Goal: Task Accomplishment & Management: Manage account settings

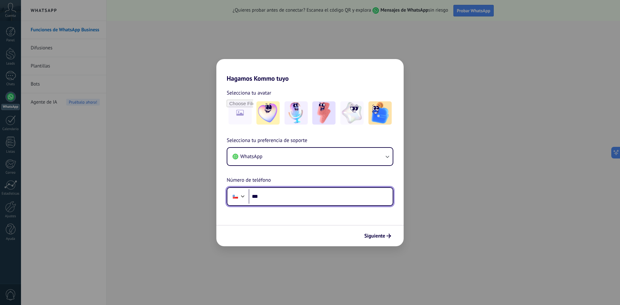
click at [304, 199] on input "***" at bounding box center [321, 196] width 144 height 15
type input "**********"
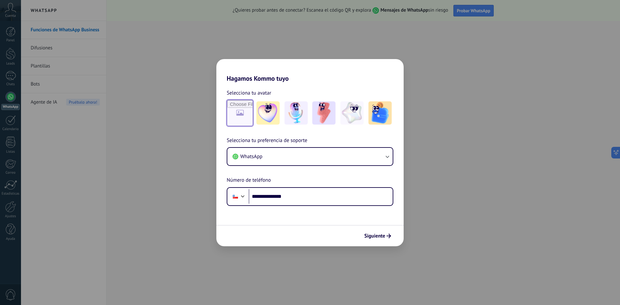
click at [241, 108] on input "file" at bounding box center [239, 112] width 25 height 25
type input "**********"
click at [371, 234] on span "Siguiente" at bounding box center [374, 236] width 21 height 5
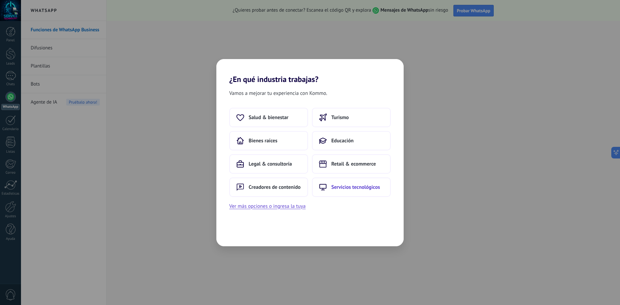
click at [369, 189] on span "Servicios tecnológicos" at bounding box center [355, 187] width 49 height 6
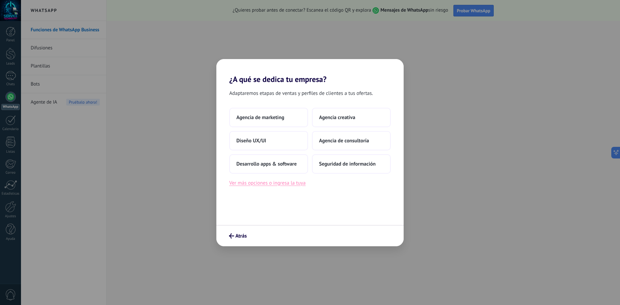
click at [273, 183] on button "Ver más opciones o ingresa la tuya" at bounding box center [267, 183] width 76 height 8
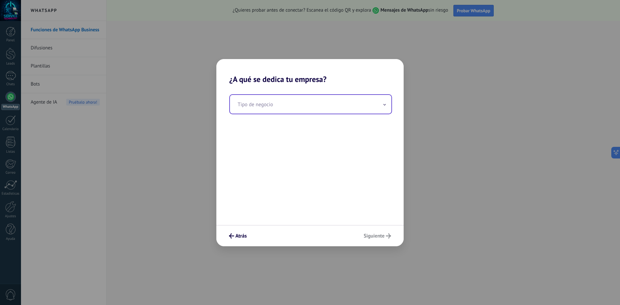
click at [284, 109] on input "text" at bounding box center [310, 104] width 161 height 19
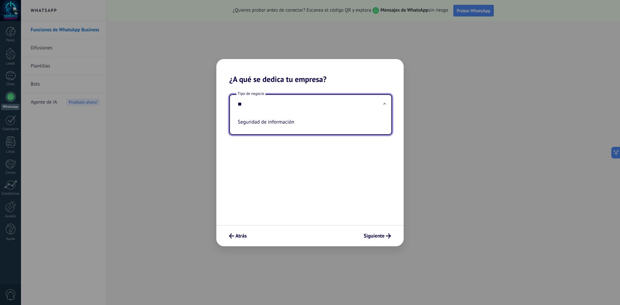
type input "*"
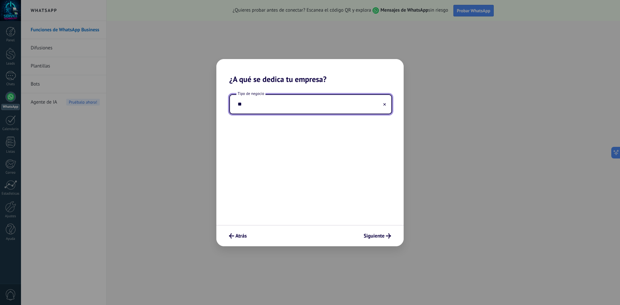
type input "*"
type input "**********"
click at [371, 234] on span "Siguiente" at bounding box center [373, 236] width 21 height 5
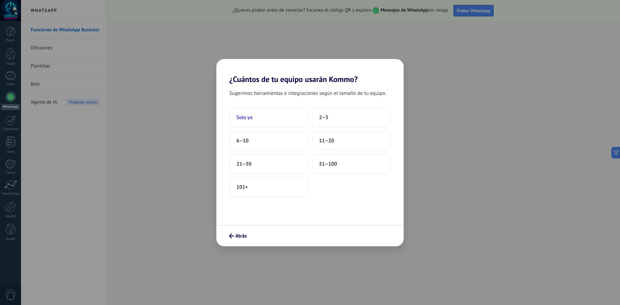
click at [281, 115] on button "Solo yo" at bounding box center [268, 117] width 79 height 19
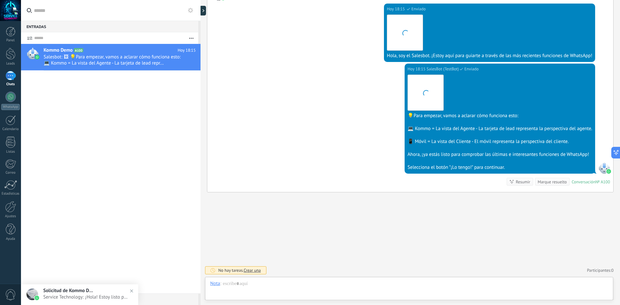
scroll to position [10, 0]
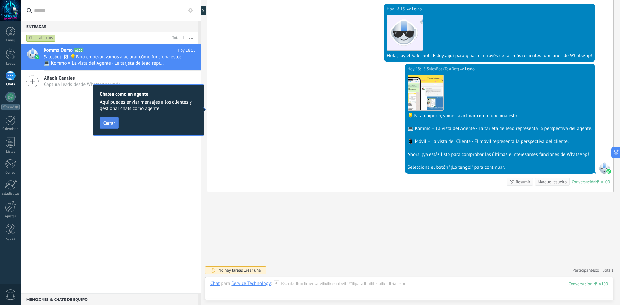
click at [112, 124] on span "Cerrar" at bounding box center [109, 123] width 12 height 5
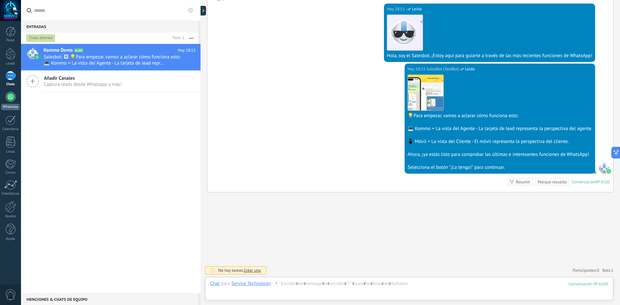
click at [9, 99] on div at bounding box center [10, 97] width 10 height 10
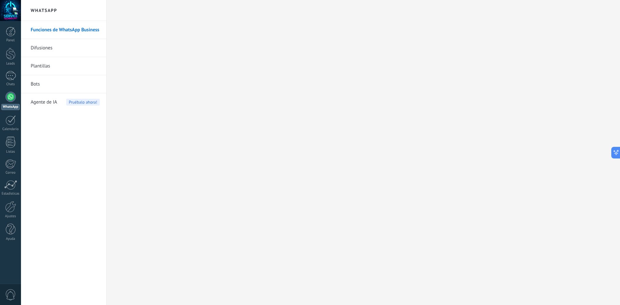
click at [9, 96] on div at bounding box center [10, 97] width 10 height 10
click at [46, 46] on link "Difusiones" at bounding box center [65, 48] width 69 height 18
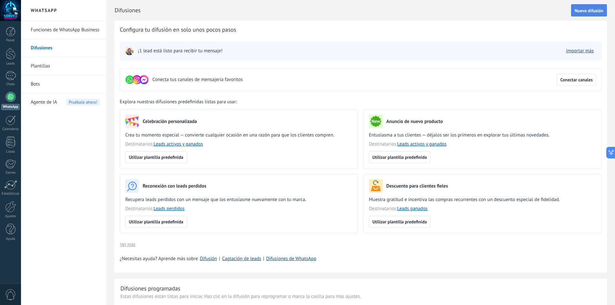
click at [592, 12] on span "Nueva difusión" at bounding box center [589, 10] width 29 height 5
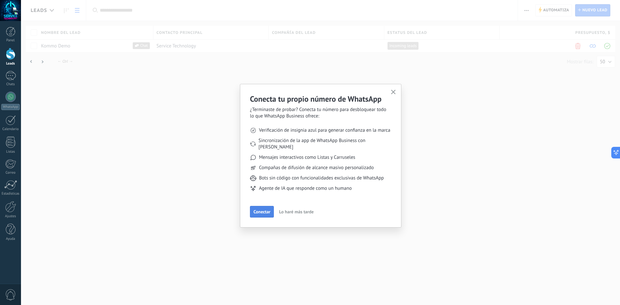
click at [263, 210] on span "Conectar" at bounding box center [261, 212] width 17 height 5
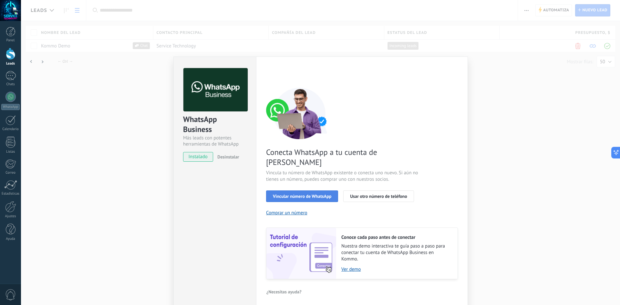
click at [297, 194] on span "Vincular número de WhatsApp" at bounding box center [302, 196] width 58 height 5
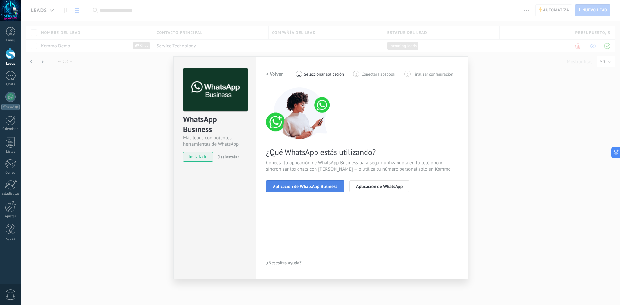
click at [295, 186] on span "Aplicación de WhatsApp Business" at bounding box center [305, 186] width 65 height 5
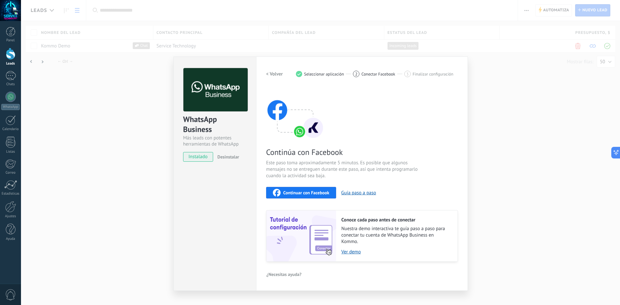
click at [190, 156] on span "instalado" at bounding box center [197, 157] width 29 height 10
click at [319, 191] on span "Continuar con Facebook" at bounding box center [306, 192] width 46 height 5
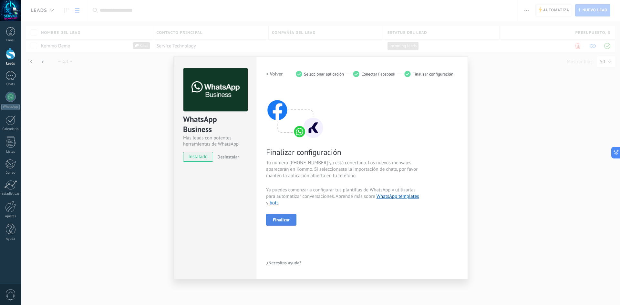
click at [284, 220] on span "Finalizar" at bounding box center [281, 220] width 17 height 5
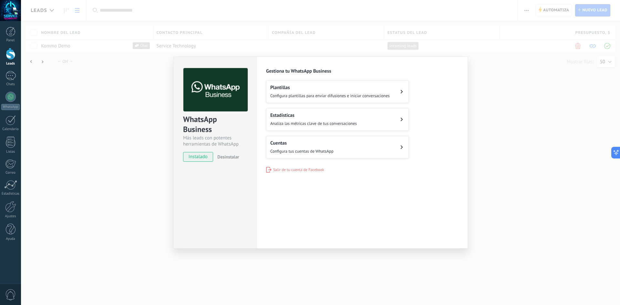
click at [316, 189] on div "Configuraciones Autorizaciones This tab logs the users who have granted integra…" at bounding box center [362, 152] width 212 height 192
click at [388, 144] on button "Cuentas Configura tus cuentas de WhatsApp" at bounding box center [337, 147] width 143 height 23
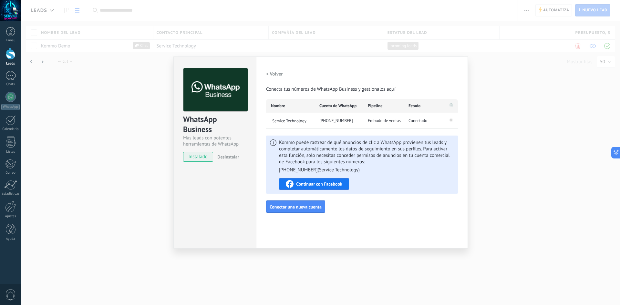
drag, startPoint x: 324, startPoint y: 143, endPoint x: 488, endPoint y: 80, distance: 175.4
click at [488, 80] on div "WhatsApp Business Más leads con potentes herramientas de WhatsApp instalado Des…" at bounding box center [320, 152] width 599 height 305
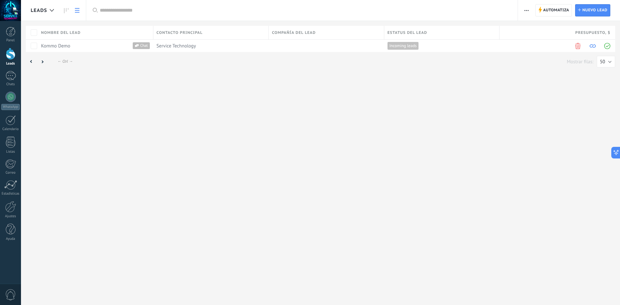
click at [9, 97] on html ".abccls-1,.abccls-2{fill-rule:evenodd}.abccls-2{fill:#fff} .abfcls-1{fill:none}…" at bounding box center [310, 152] width 620 height 305
click at [12, 73] on html ".abccls-1,.abccls-2{fill-rule:evenodd}.abccls-2{fill:#fff} .abfcls-1{fill:none}…" at bounding box center [310, 152] width 620 height 305
drag, startPoint x: 0, startPoint y: 0, endPoint x: 9, endPoint y: 93, distance: 93.4
click at [9, 93] on div at bounding box center [10, 97] width 10 height 10
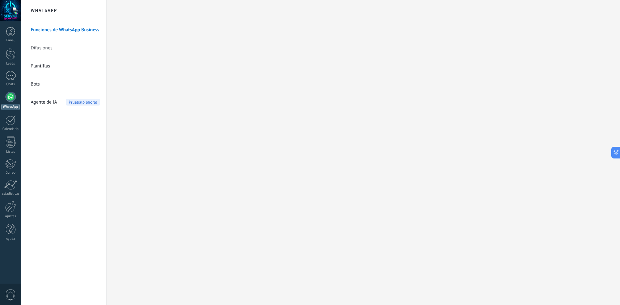
click at [49, 44] on link "Difusiones" at bounding box center [65, 48] width 69 height 18
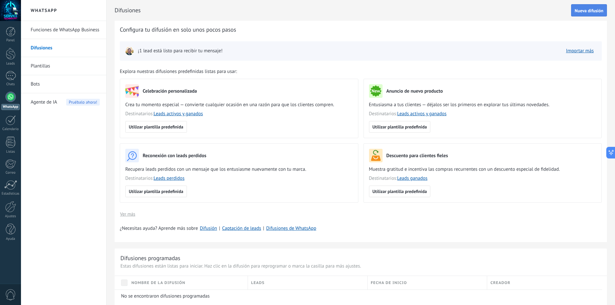
click at [576, 15] on button "Nueva difusión" at bounding box center [589, 10] width 36 height 12
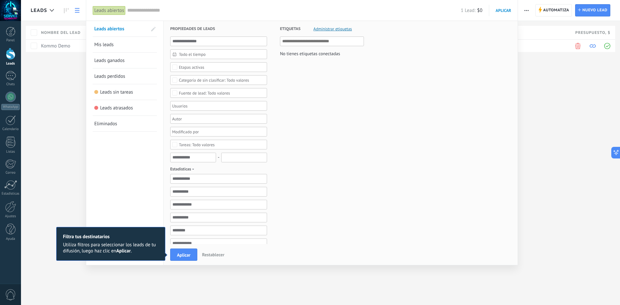
click at [38, 87] on div "Leads Automatiza Nueva difusión Editar embudo Imprimir Ajustes de la lista Impo…" at bounding box center [320, 152] width 599 height 305
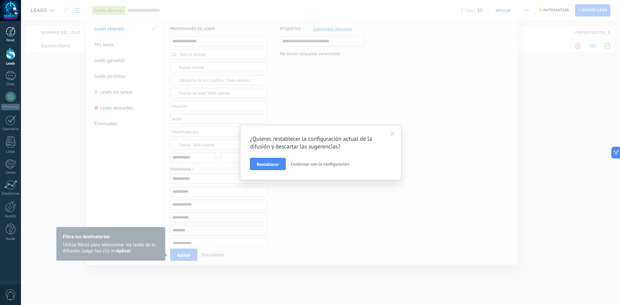
click at [10, 31] on div at bounding box center [11, 32] width 10 height 10
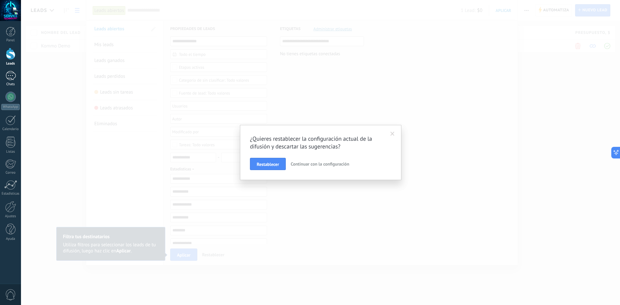
drag, startPoint x: 14, startPoint y: 69, endPoint x: 10, endPoint y: 77, distance: 9.1
click at [10, 77] on div "Panel Leads Chats WhatsApp Clientes" at bounding box center [10, 137] width 21 height 221
click at [10, 77] on div at bounding box center [10, 75] width 10 height 9
click at [394, 134] on span at bounding box center [392, 133] width 11 height 11
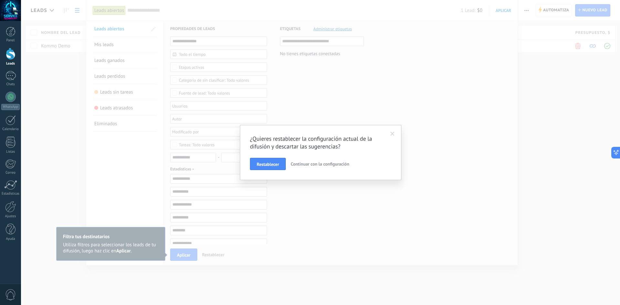
click at [392, 132] on span at bounding box center [392, 134] width 4 height 5
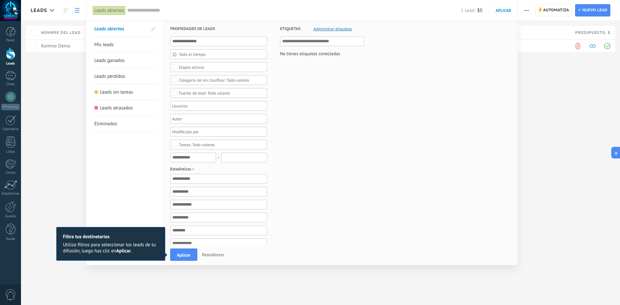
click at [218, 255] on span "Restablecer" at bounding box center [213, 255] width 22 height 6
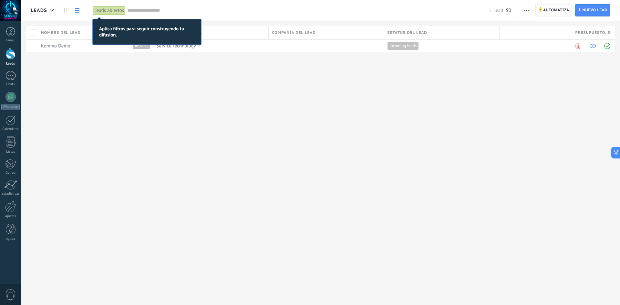
click at [73, 91] on div "Leads Automatiza Nueva difusión Editar embudo Imprimir Ajustes de la lista Impo…" at bounding box center [320, 152] width 599 height 305
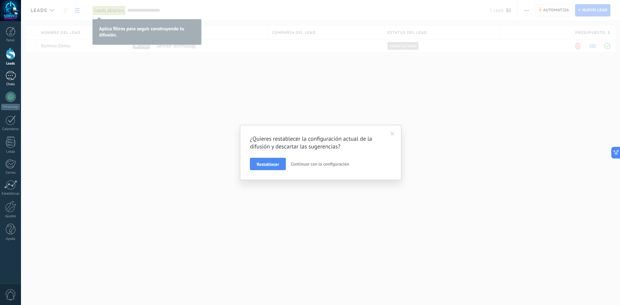
click at [10, 78] on div at bounding box center [10, 75] width 10 height 9
click at [303, 166] on span "Continuar con la configuración" at bounding box center [320, 164] width 58 height 6
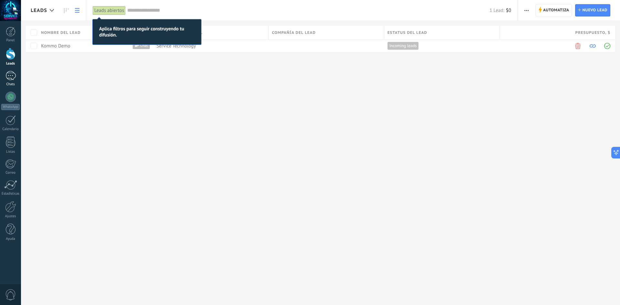
click at [10, 85] on div "Chats" at bounding box center [10, 84] width 19 height 4
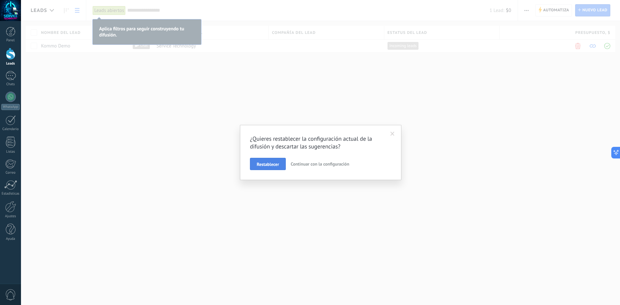
click at [268, 161] on button "Restablecer" at bounding box center [268, 164] width 36 height 12
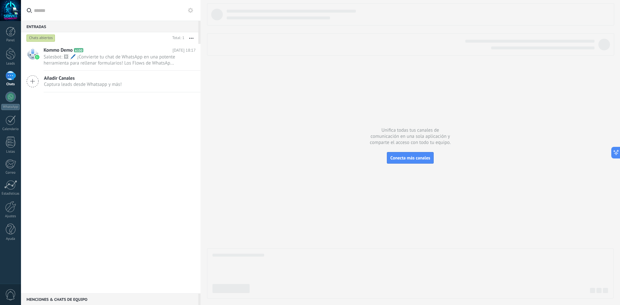
click at [131, 165] on div "Kommo Demo A100 Hoy 18:17 Salesbot: 🖼 🖊️ ¡Convierte tu chat de WhatsApp en una …" at bounding box center [110, 169] width 179 height 250
click at [189, 13] on icon at bounding box center [190, 10] width 5 height 5
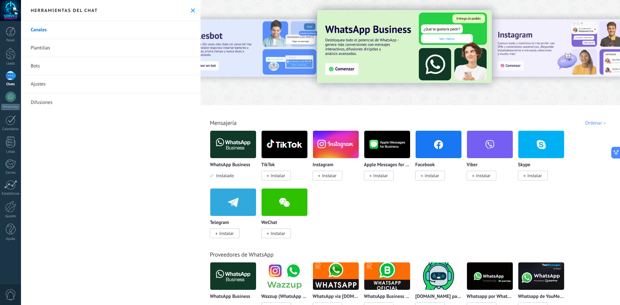
click at [131, 181] on div "Canales Plantillas Bots Ajustes Difusiones" at bounding box center [110, 163] width 179 height 284
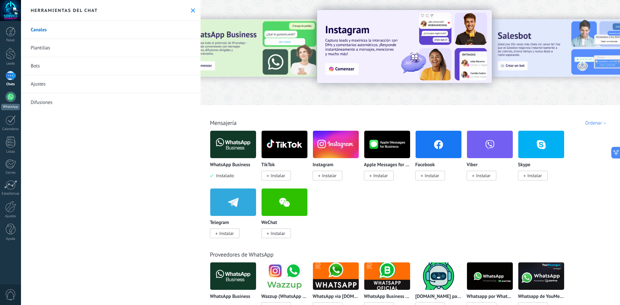
click at [12, 103] on link "WhatsApp" at bounding box center [10, 101] width 21 height 18
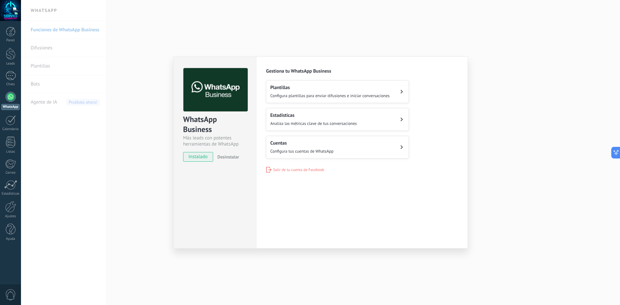
click at [204, 154] on span "instalado" at bounding box center [197, 157] width 29 height 10
click at [315, 201] on div "Configuraciones Autorizaciones Esta pestaña registra a los usuarios que han con…" at bounding box center [362, 152] width 212 height 192
click at [225, 105] on img at bounding box center [215, 90] width 64 height 44
click at [200, 154] on span "instalado" at bounding box center [197, 157] width 29 height 10
click at [332, 92] on div "Plantillas Configura plantillas para enviar difusiones e iniciar conversaciones" at bounding box center [329, 92] width 119 height 14
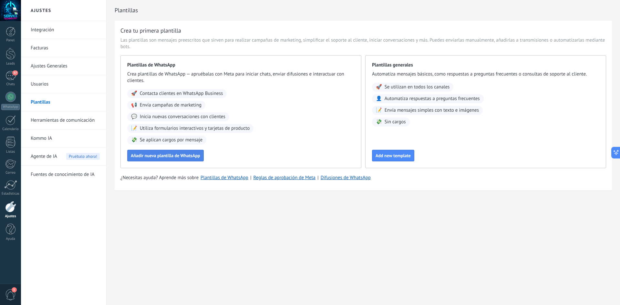
click at [193, 159] on button "Añadir nueva plantilla de WhatsApp" at bounding box center [165, 156] width 77 height 12
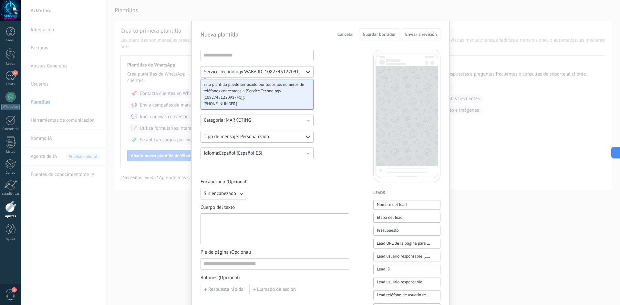
click at [344, 33] on span "Cancelar" at bounding box center [345, 34] width 16 height 5
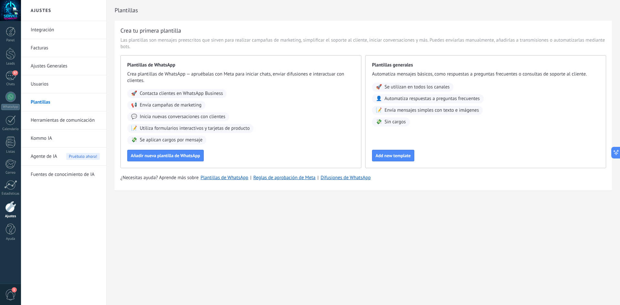
click at [42, 46] on link "Facturas" at bounding box center [65, 48] width 69 height 18
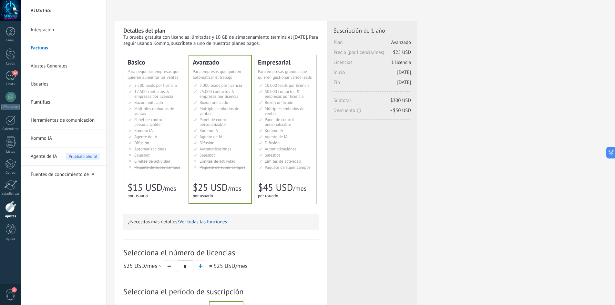
click at [165, 107] on span "Múltiples embudos de ventas" at bounding box center [154, 111] width 40 height 10
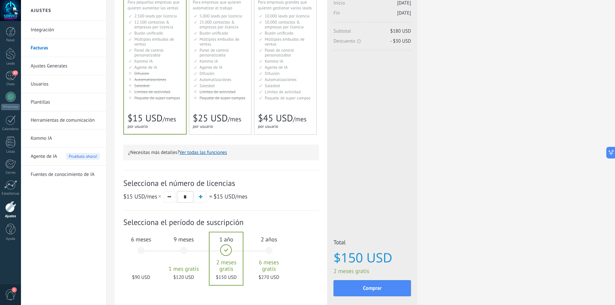
scroll to position [108, 0]
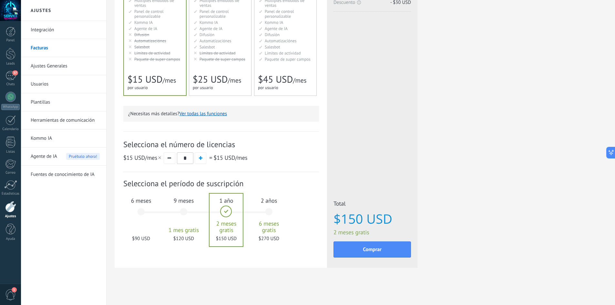
click at [186, 210] on div "9 meses 1 mes gratis $120 USD" at bounding box center [183, 215] width 35 height 46
click at [148, 202] on span "6 meses" at bounding box center [141, 200] width 35 height 7
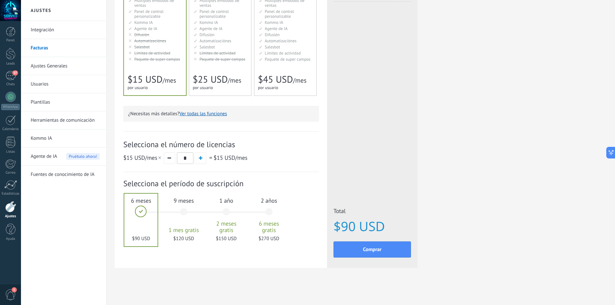
click at [202, 266] on div "Detalles del plan Tu prueba gratuita con licencias ilimitadas y 10 GB de almace…" at bounding box center [221, 90] width 212 height 355
click at [155, 60] on span "Paquete de super campos" at bounding box center [157, 58] width 46 height 5
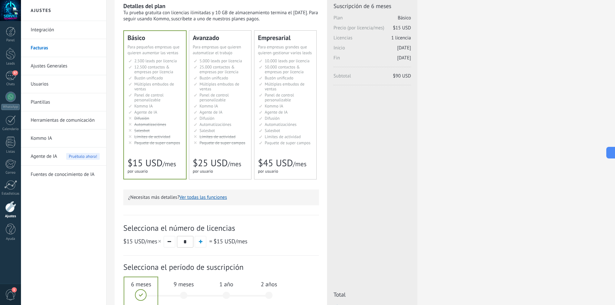
scroll to position [0, 0]
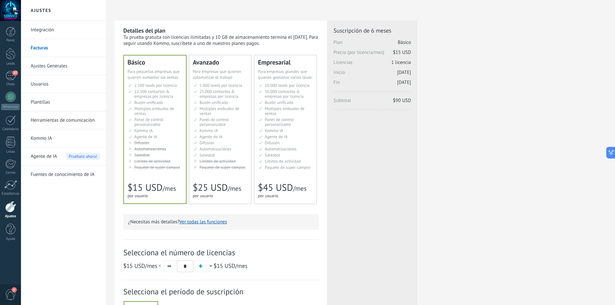
click at [211, 151] on span "Automatizaciónes" at bounding box center [215, 148] width 32 height 5
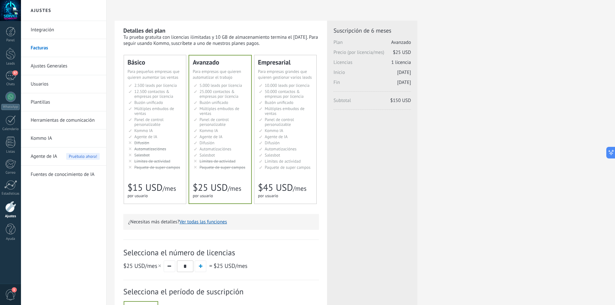
click at [172, 132] on li "Kommo AI Kommo AI Kommo IA Kommo AI Kommo IA Kommo AI Kommo AI" at bounding box center [155, 130] width 54 height 5
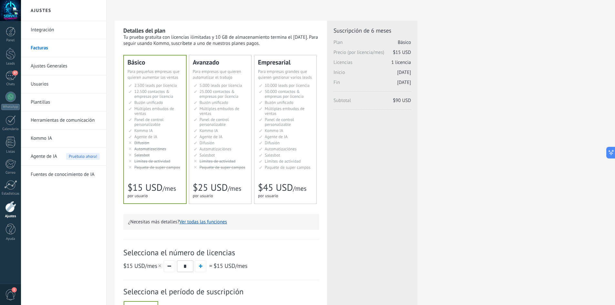
click at [172, 132] on li "Kommo AI Kommo AI Kommo IA Kommo AI Kommo IA Kommo AI Kommo AI" at bounding box center [155, 130] width 54 height 5
click at [49, 84] on link "Usuarios" at bounding box center [65, 84] width 69 height 18
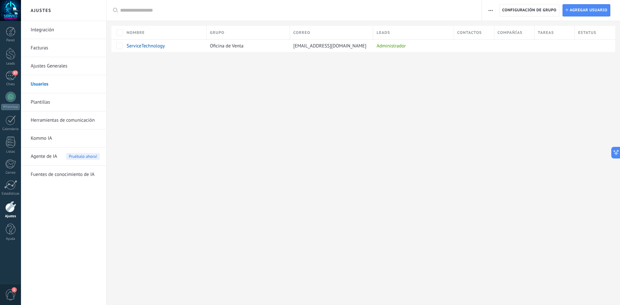
click at [41, 67] on link "Ajustes Generales" at bounding box center [65, 66] width 69 height 18
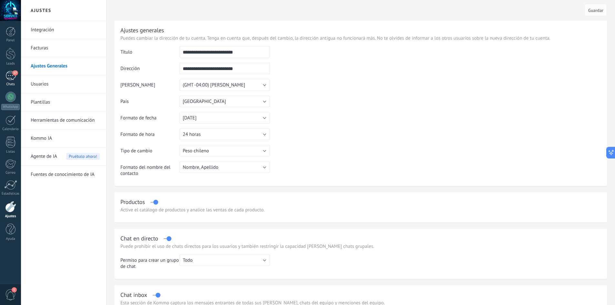
click at [12, 75] on div "37" at bounding box center [10, 75] width 10 height 9
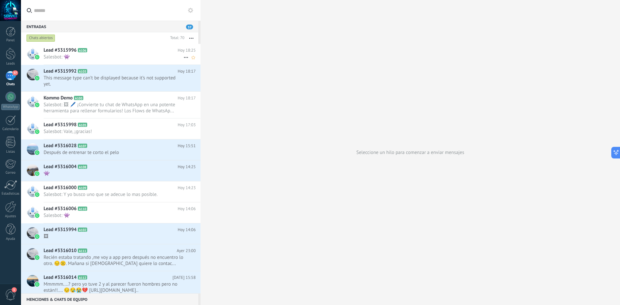
click at [120, 53] on h2 "Lead #3315996 A106" at bounding box center [111, 50] width 134 height 6
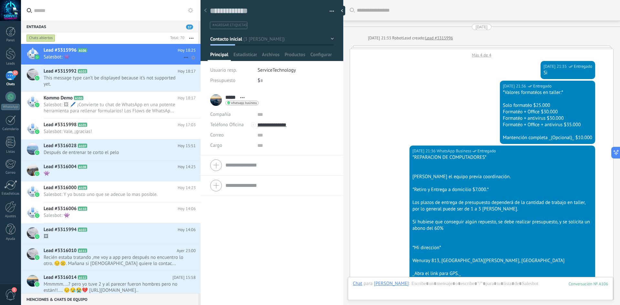
scroll to position [582, 0]
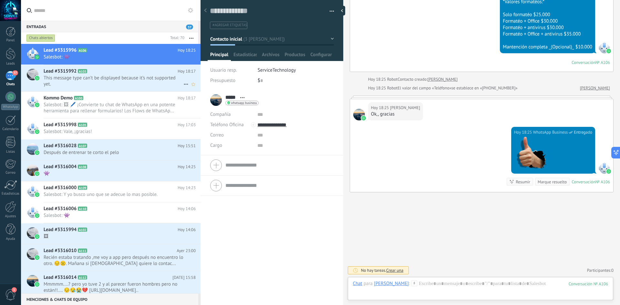
click at [116, 80] on span "This message type can’t be displayed because it’s not supported yet." at bounding box center [114, 81] width 140 height 12
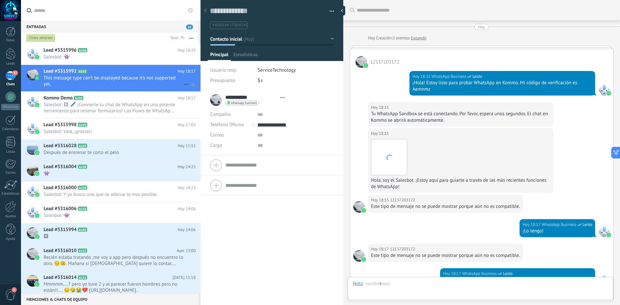
scroll to position [150, 0]
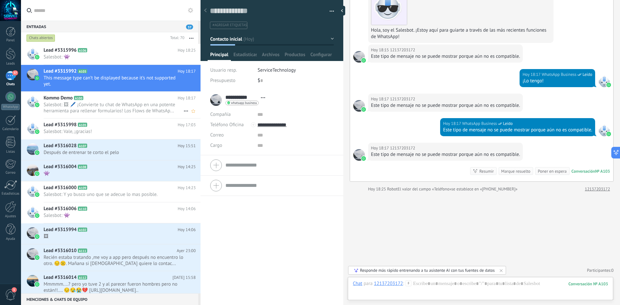
click at [132, 98] on h2 "Kommo Demo A100" at bounding box center [111, 98] width 134 height 6
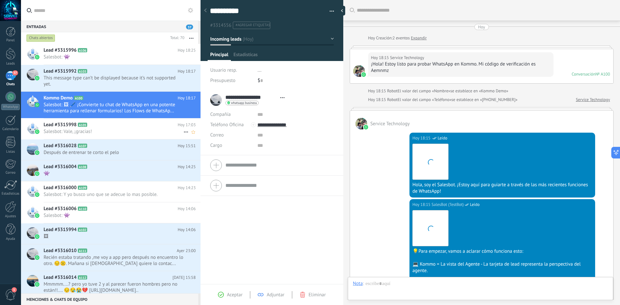
scroll to position [376, 0]
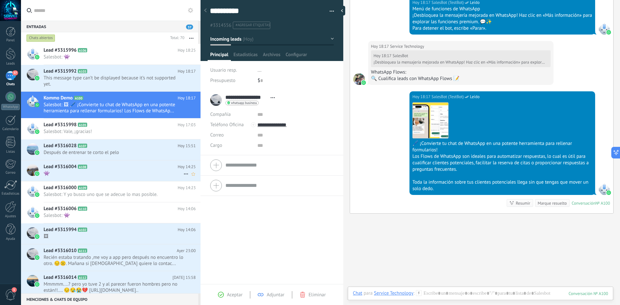
click at [104, 162] on div "Lead #3316004 A108 Hoy 14:25 👾" at bounding box center [122, 170] width 157 height 20
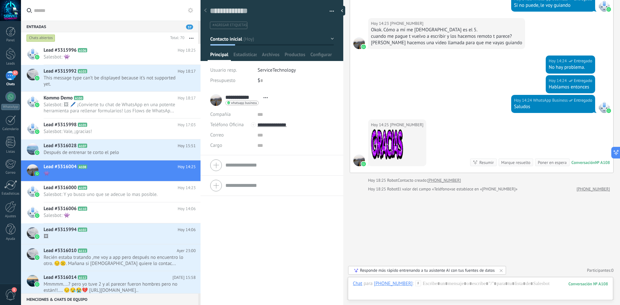
click at [189, 10] on use at bounding box center [190, 10] width 5 height 5
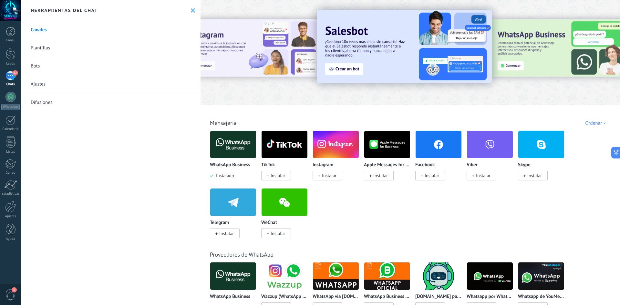
click at [191, 9] on icon at bounding box center [193, 10] width 4 height 4
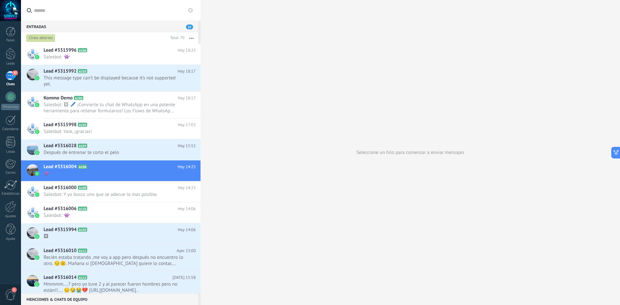
click at [190, 10] on icon at bounding box center [190, 10] width 5 height 5
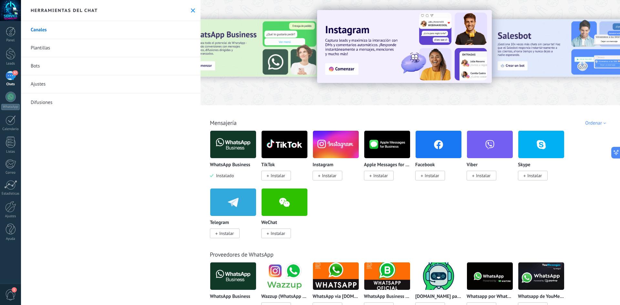
click at [46, 98] on link "Difusiones" at bounding box center [110, 102] width 179 height 18
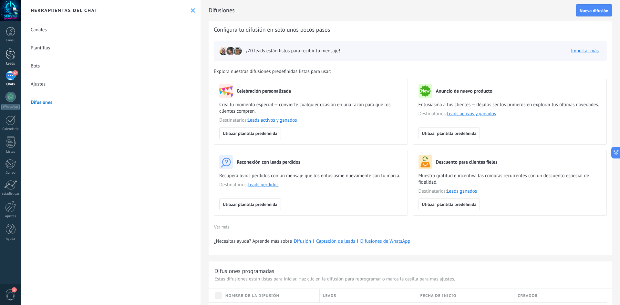
click at [11, 58] on div at bounding box center [11, 54] width 10 height 12
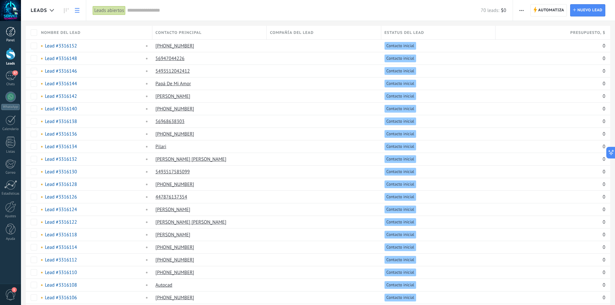
click at [12, 30] on div at bounding box center [11, 32] width 10 height 10
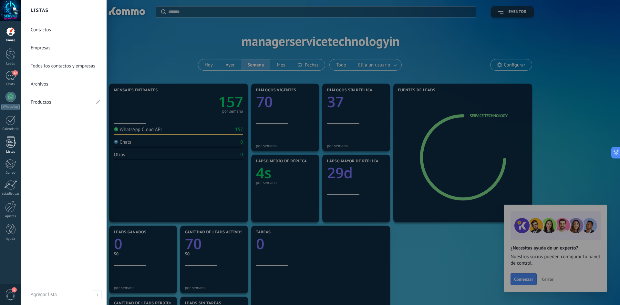
click at [11, 147] on div at bounding box center [11, 142] width 10 height 11
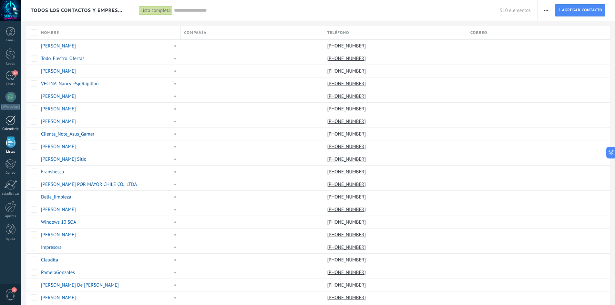
click at [13, 125] on div at bounding box center [10, 120] width 10 height 10
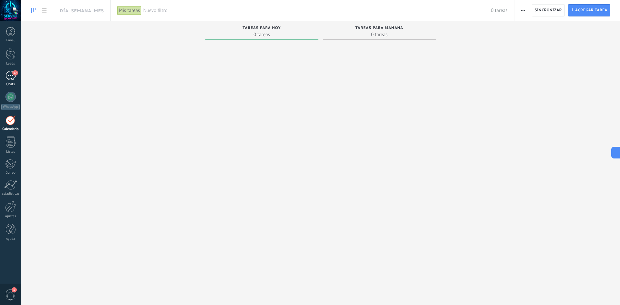
click at [14, 73] on span "37" at bounding box center [14, 72] width 5 height 5
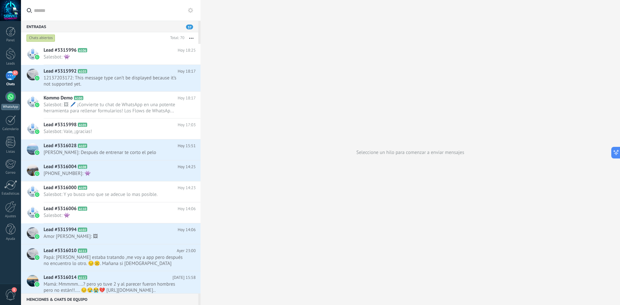
click at [18, 98] on link "WhatsApp" at bounding box center [10, 101] width 21 height 18
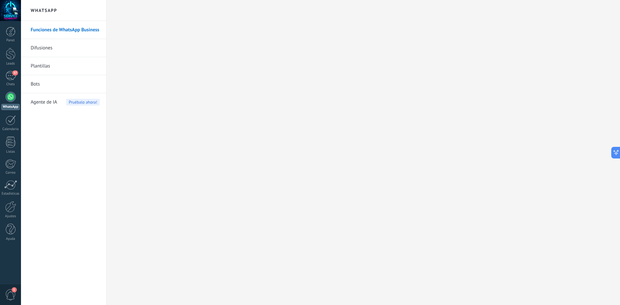
click at [64, 27] on link "Funciones de WhatsApp Business" at bounding box center [65, 30] width 69 height 18
click at [80, 32] on link "Funciones de WhatsApp Business" at bounding box center [65, 30] width 69 height 18
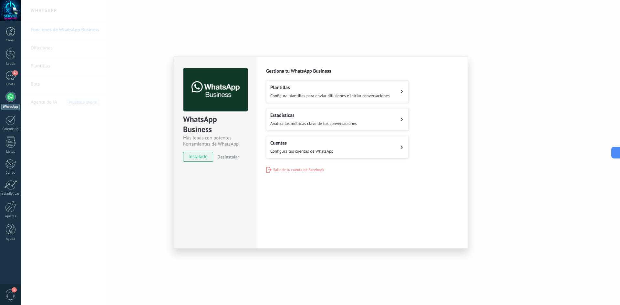
click at [202, 155] on span "instalado" at bounding box center [197, 157] width 29 height 10
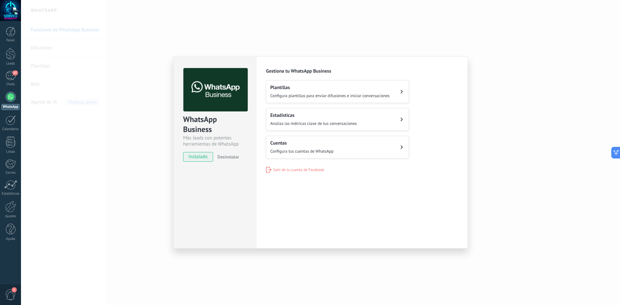
click at [202, 155] on span "instalado" at bounding box center [197, 157] width 29 height 10
click at [313, 144] on h2 "Cuentas" at bounding box center [301, 143] width 63 height 6
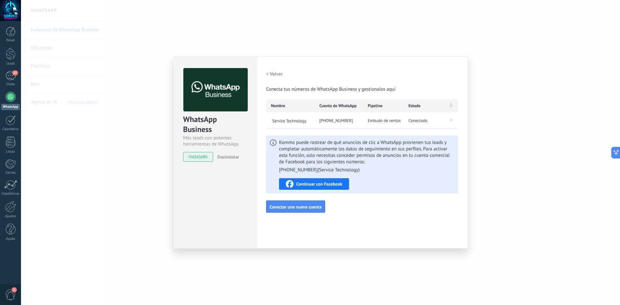
click at [401, 120] on span "Embudo de ventas" at bounding box center [384, 121] width 33 height 6
click at [327, 182] on span "Continuar con Facebook" at bounding box center [319, 184] width 46 height 5
click at [368, 221] on div "Configuraciones Autorizaciones [PERSON_NAME] registra a los usuarios que han co…" at bounding box center [362, 152] width 212 height 192
click at [202, 158] on span "instalado" at bounding box center [197, 157] width 29 height 10
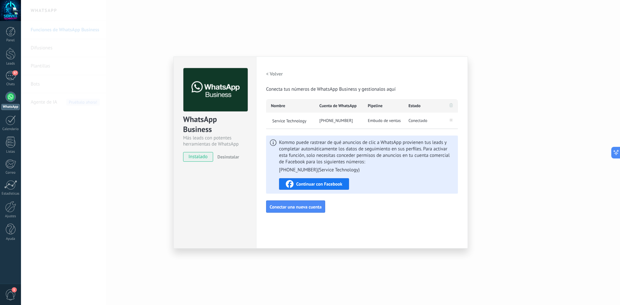
click at [202, 158] on span "instalado" at bounding box center [197, 157] width 29 height 10
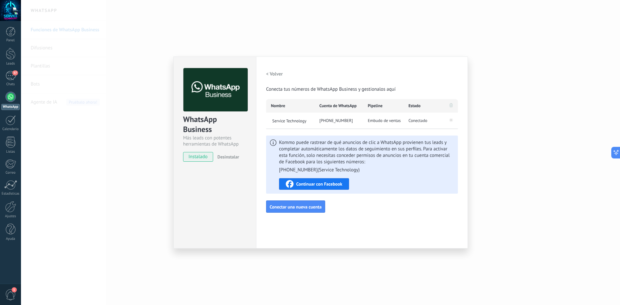
click at [202, 158] on span "instalado" at bounding box center [197, 157] width 29 height 10
click at [297, 122] on span "Service Technology" at bounding box center [293, 120] width 44 height 5
click at [297, 122] on input "**********" at bounding box center [293, 120] width 44 height 5
click at [319, 168] on li "[PHONE_NUMBER] ( Service Technology )" at bounding box center [319, 170] width 81 height 6
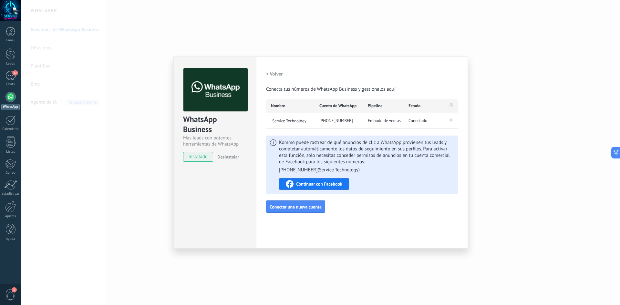
click at [358, 221] on div "Configuraciones Autorizaciones [PERSON_NAME] registra a los usuarios que han co…" at bounding box center [362, 152] width 212 height 192
click at [152, 148] on div "WhatsApp Business Más leads con potentes herramientas de WhatsApp instalado Des…" at bounding box center [320, 152] width 599 height 305
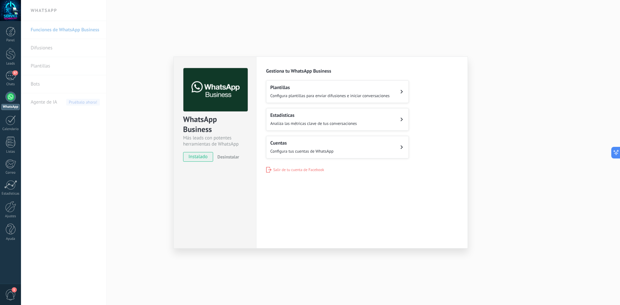
click at [322, 145] on h2 "Cuentas" at bounding box center [301, 143] width 63 height 6
click at [319, 94] on span "Configura plantillas para enviar difusiones e iniciar conversaciones" at bounding box center [329, 95] width 119 height 5
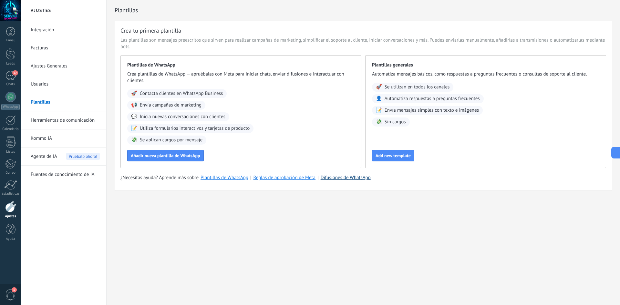
click at [350, 179] on link "Difusiones de WhatsApp" at bounding box center [346, 178] width 50 height 6
click at [7, 7] on div at bounding box center [10, 10] width 21 height 21
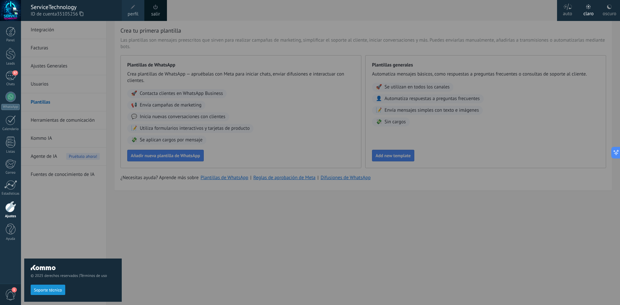
click at [66, 242] on div "© 2025 derechos reservados | Términos de uso Soporte técnico" at bounding box center [72, 163] width 97 height 284
click at [111, 82] on div "© 2025 derechos reservados | Términos de uso Soporte técnico" at bounding box center [72, 163] width 97 height 284
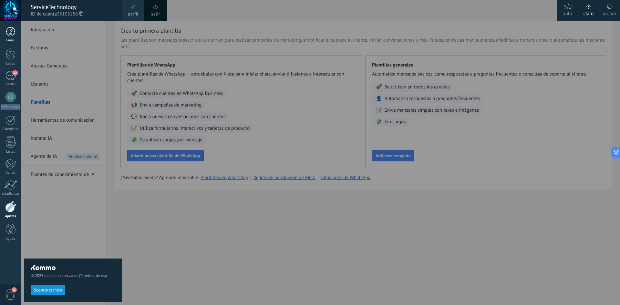
click at [10, 35] on div at bounding box center [11, 32] width 10 height 10
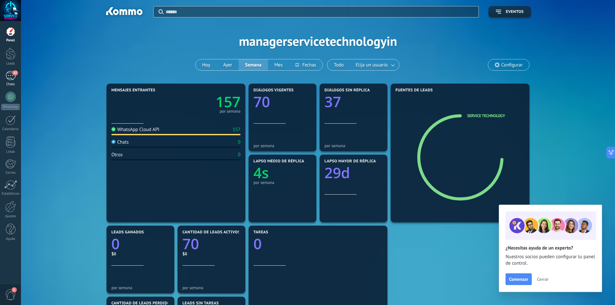
click at [11, 76] on div "37" at bounding box center [10, 75] width 10 height 9
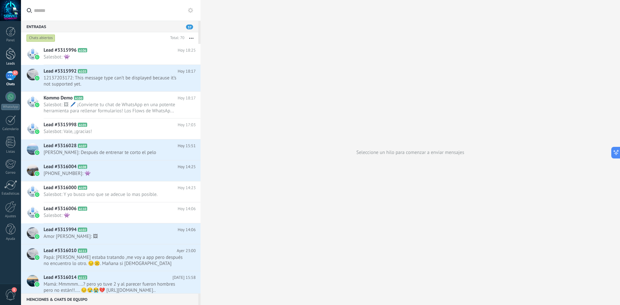
click at [11, 59] on div at bounding box center [11, 54] width 10 height 12
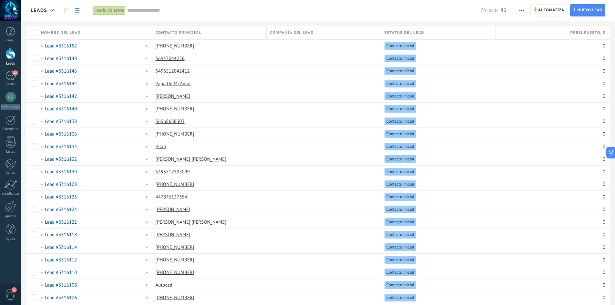
click at [150, 11] on input "text" at bounding box center [303, 10] width 353 height 7
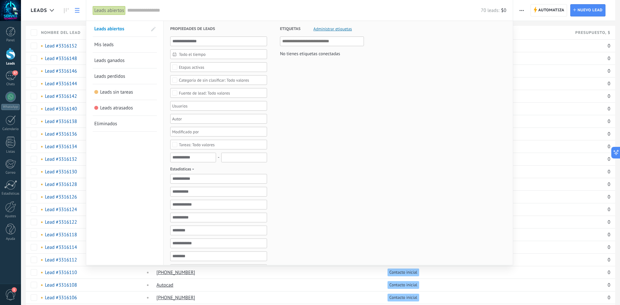
click at [66, 10] on div at bounding box center [310, 152] width 620 height 305
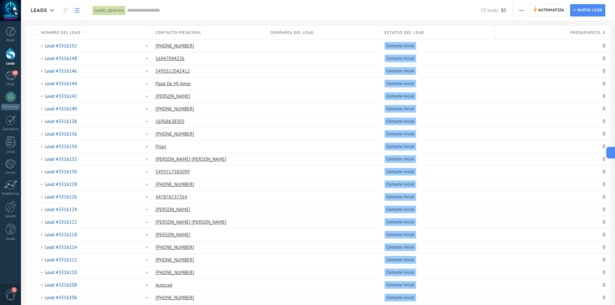
click at [66, 10] on use at bounding box center [66, 10] width 5 height 5
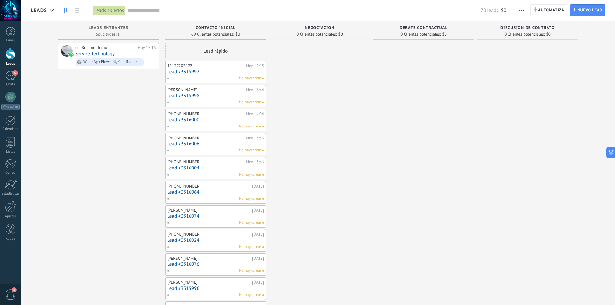
click at [120, 131] on div "de: Kommo Demo Hoy 18:15 Service Technology WhatsApp Flows: 🔍 Cualifica leads c…" at bounding box center [108, 292] width 101 height 498
click at [117, 50] on div "de: Kommo Demo" at bounding box center [105, 47] width 60 height 5
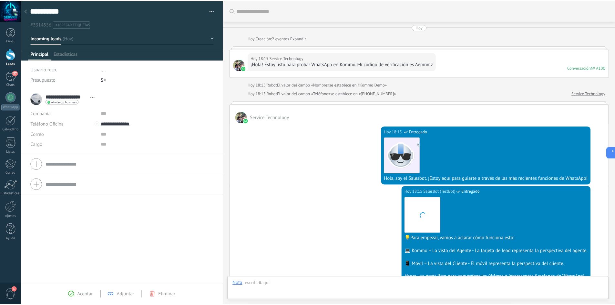
scroll to position [10, 0]
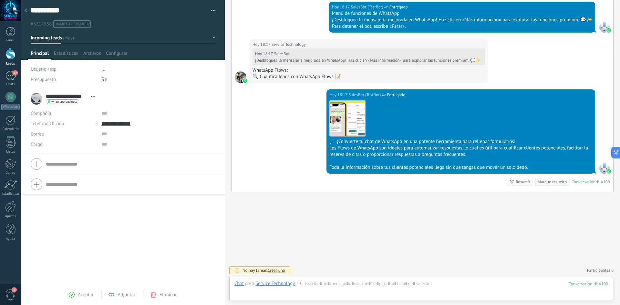
click at [23, 10] on div at bounding box center [25, 11] width 9 height 13
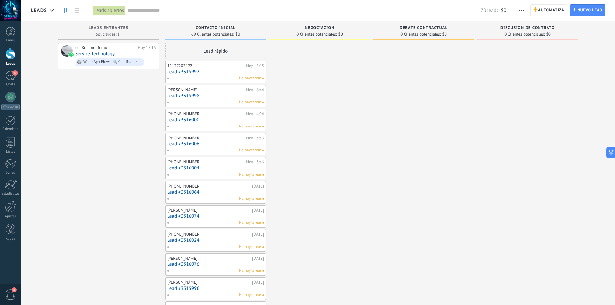
click at [104, 148] on div "de: Kommo Demo Hoy 18:15 Service Technology WhatsApp Flows: 🔍 Cualifica leads c…" at bounding box center [108, 292] width 101 height 498
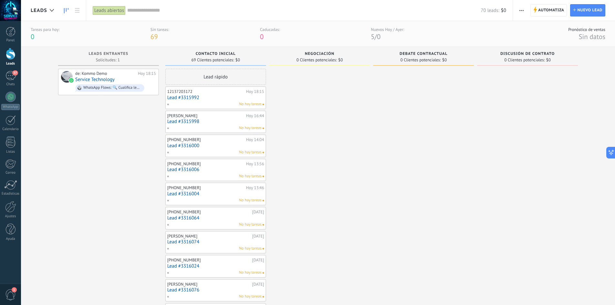
scroll to position [0, 0]
click at [507, 8] on div "Leads abiertos Aplicar 70 leads: $0 Leads abiertos Mis leads Leads ganados Lead…" at bounding box center [299, 10] width 427 height 21
click at [171, 10] on input "text" at bounding box center [303, 10] width 353 height 7
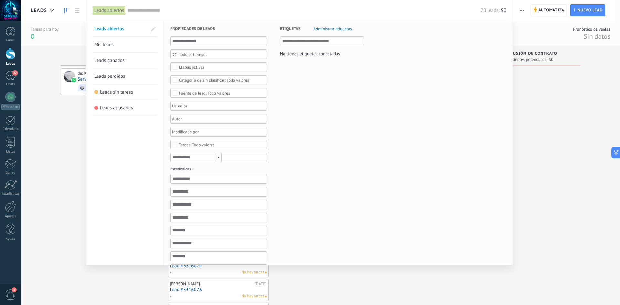
click at [189, 69] on div "Etapas activas" at bounding box center [192, 67] width 26 height 5
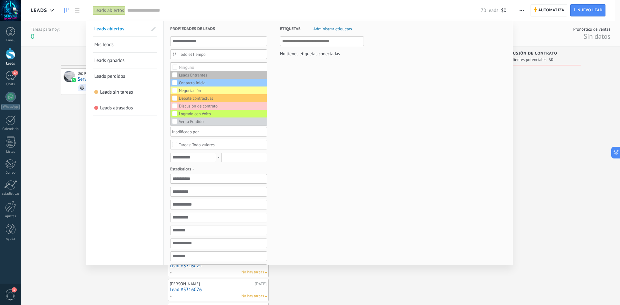
click at [138, 160] on div "Leads abiertos Mis leads Leads ganados Leads perdidos Leads sin tareas Leads at…" at bounding box center [124, 203] width 77 height 365
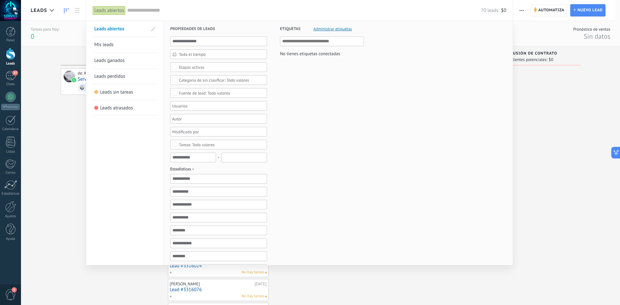
click at [129, 46] on link "Mis leads" at bounding box center [124, 44] width 61 height 15
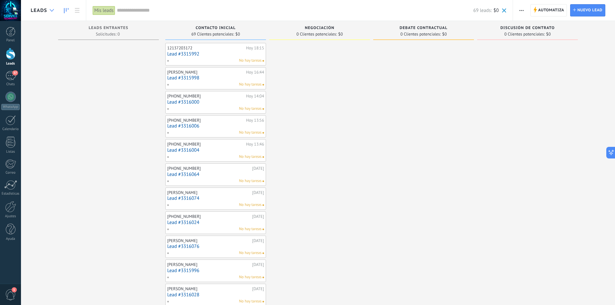
click at [53, 11] on icon at bounding box center [52, 10] width 4 height 3
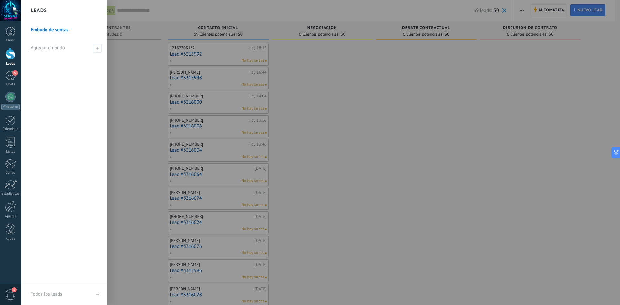
click at [49, 29] on link "Embudo de ventas" at bounding box center [65, 30] width 69 height 18
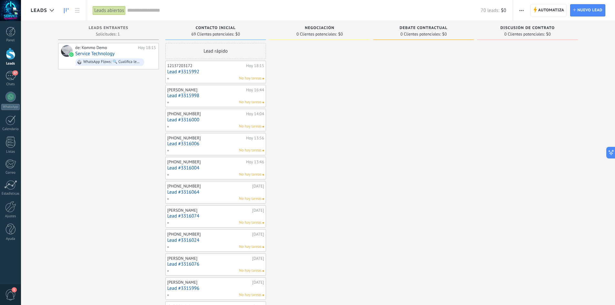
click at [300, 125] on div at bounding box center [319, 292] width 101 height 498
click at [523, 13] on span "button" at bounding box center [521, 10] width 4 height 12
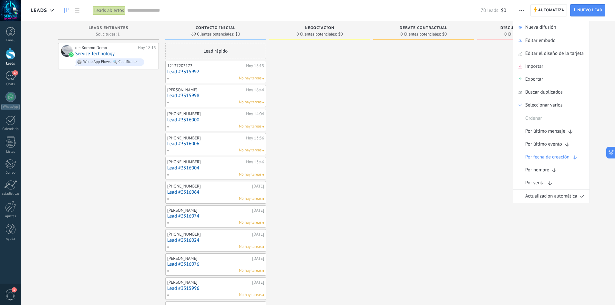
click at [446, 134] on div at bounding box center [423, 292] width 101 height 498
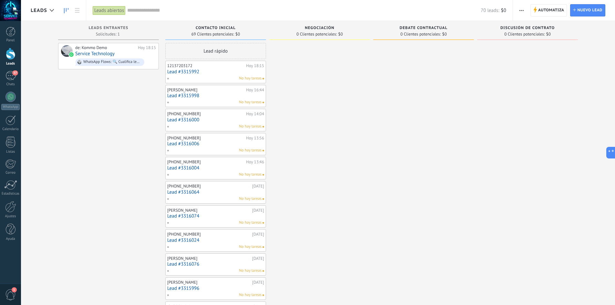
click at [153, 175] on div "de: Kommo Demo Hoy 18:15 Service Technology WhatsApp Flows: 🔍 Cualifica leads c…" at bounding box center [108, 292] width 101 height 498
click at [121, 30] on span "Leads Entrantes" at bounding box center [109, 28] width 40 height 5
click at [113, 106] on div "de: Kommo Demo Hoy 18:15 Service Technology WhatsApp Flows: 🔍 Cualifica leads c…" at bounding box center [108, 292] width 101 height 498
click at [13, 74] on span "37" at bounding box center [14, 72] width 5 height 5
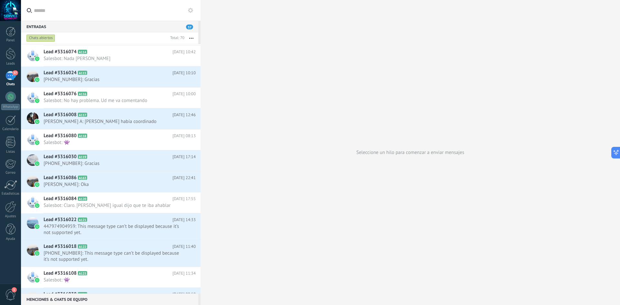
scroll to position [274, 0]
click at [128, 202] on span "Salesbot: Claro. [PERSON_NAME] igual dijo que te iba ahablar" at bounding box center [114, 205] width 140 height 6
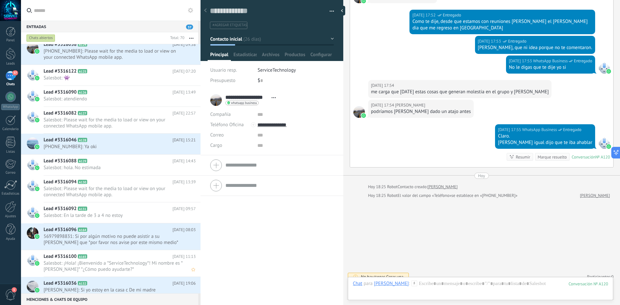
scroll to position [524, 0]
click at [113, 233] on span "56979898831: Si por algún motivo no puede asistir a su [PERSON_NAME] que *por f…" at bounding box center [114, 239] width 140 height 12
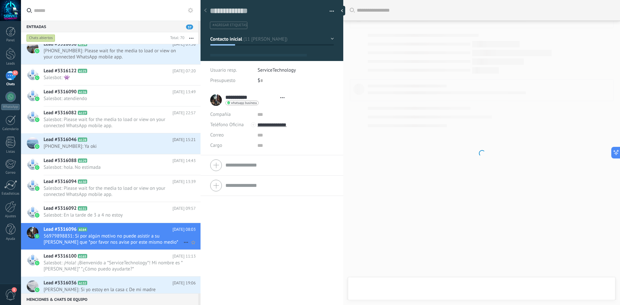
type textarea "**********"
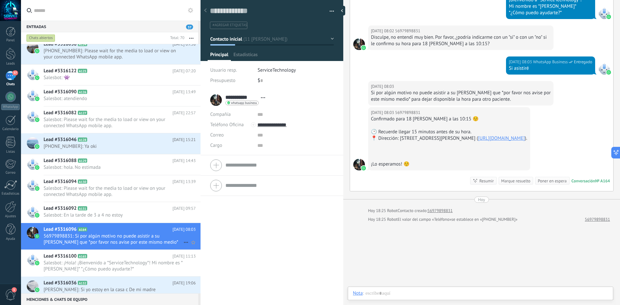
scroll to position [10, 0]
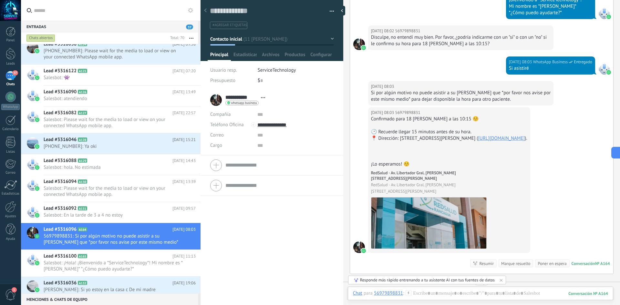
click at [215, 102] on div "**********" at bounding box center [239, 100] width 58 height 16
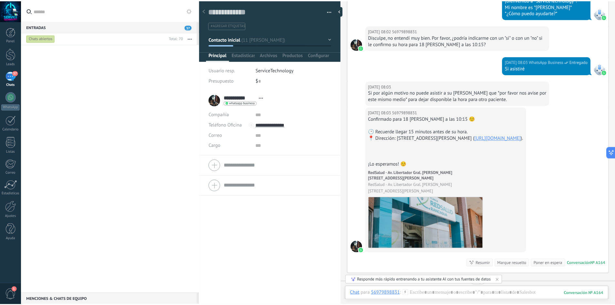
scroll to position [0, 0]
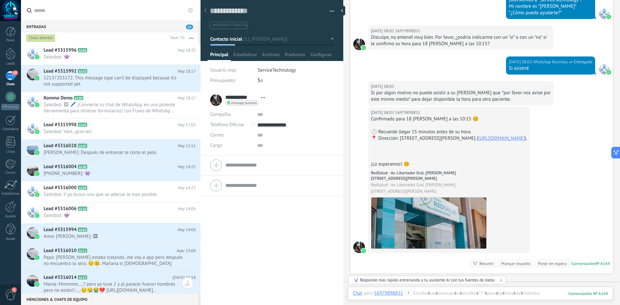
click at [192, 10] on use at bounding box center [190, 10] width 5 height 5
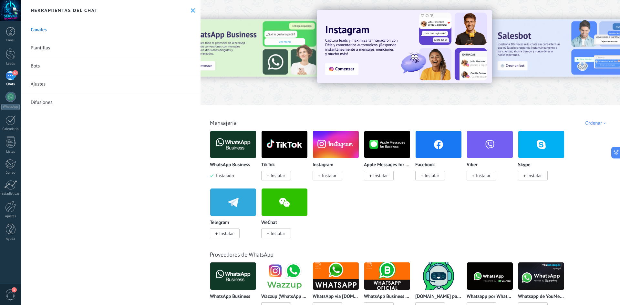
click at [231, 139] on img at bounding box center [233, 144] width 46 height 31
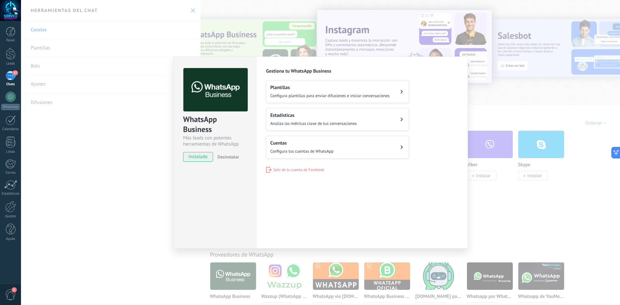
click at [135, 185] on div "WhatsApp Business Más leads con potentes herramientas de WhatsApp instalado Des…" at bounding box center [320, 152] width 599 height 305
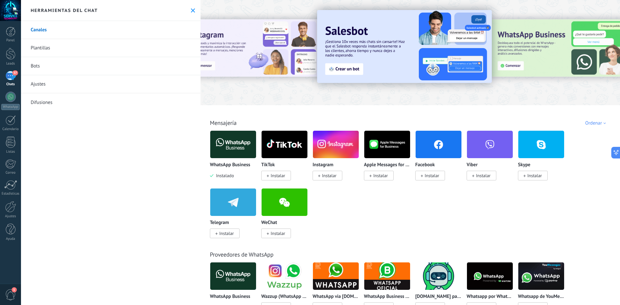
click at [543, 55] on div at bounding box center [570, 52] width 145 height 58
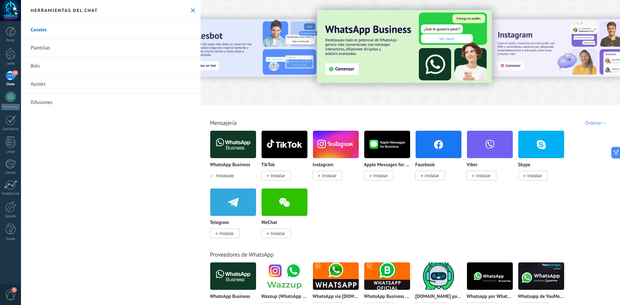
click at [453, 56] on img at bounding box center [404, 46] width 175 height 73
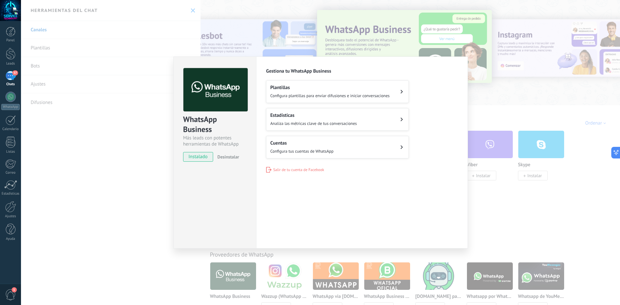
click at [344, 111] on button "Estadísticas Analiza las métricas clave de tus conversaciones" at bounding box center [337, 119] width 143 height 23
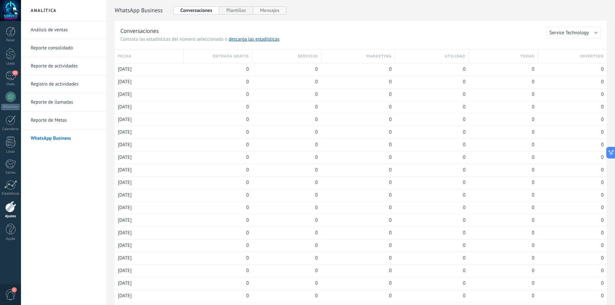
click at [270, 6] on button "Mensajes" at bounding box center [270, 10] width 34 height 8
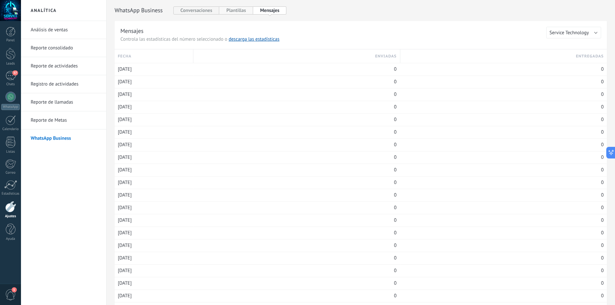
click at [240, 11] on button "Plantillas" at bounding box center [236, 10] width 34 height 8
